Goal: Task Accomplishment & Management: Use online tool/utility

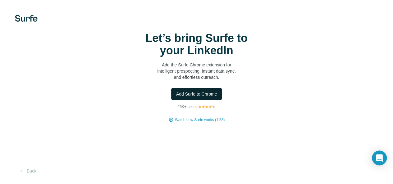
click at [176, 97] on span "Add Surfe to Chrome" at bounding box center [196, 94] width 41 height 6
